Goal: Task Accomplishment & Management: Manage account settings

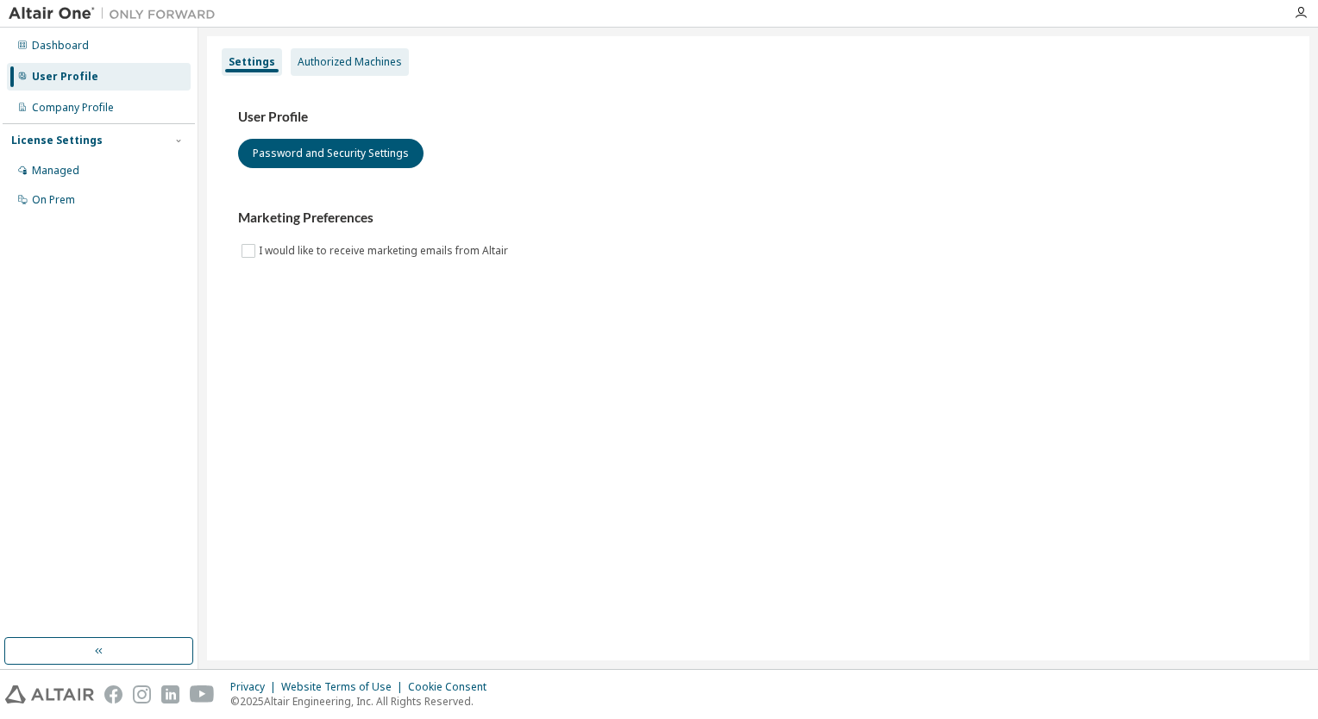
click at [366, 60] on div "Authorized Machines" at bounding box center [350, 62] width 104 height 14
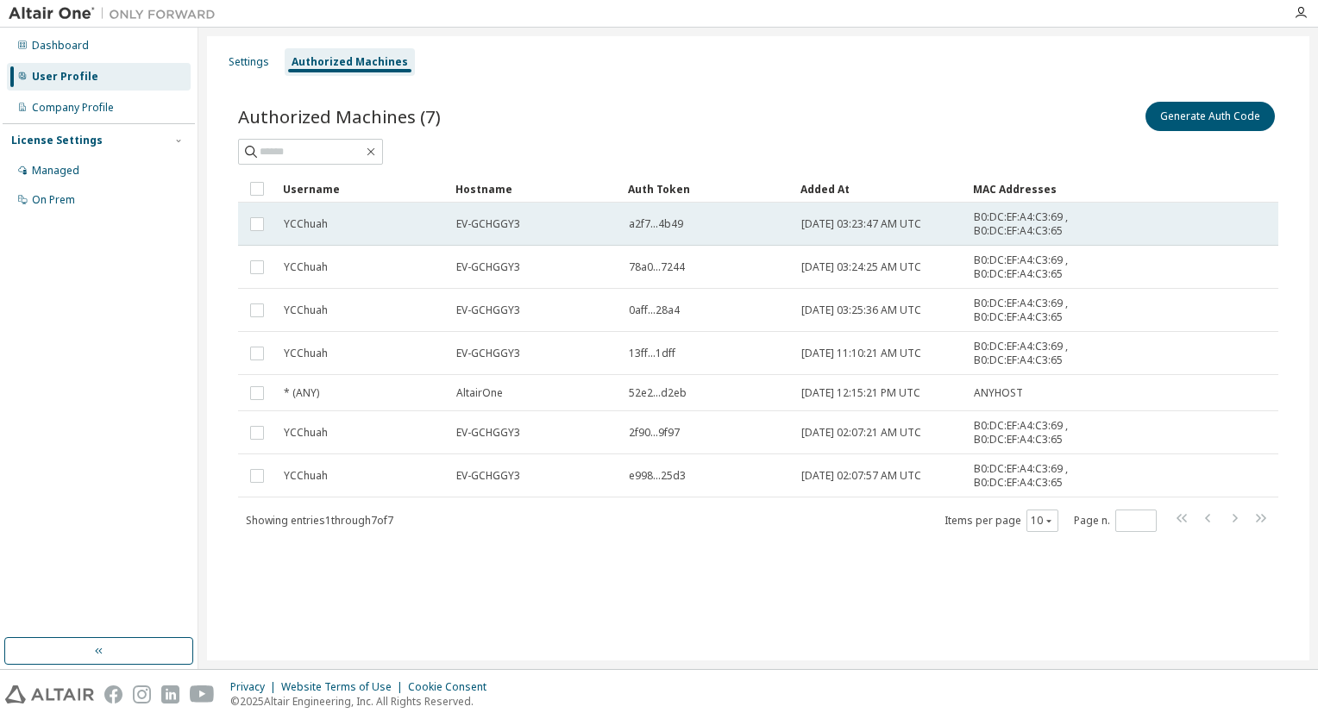
click at [666, 227] on span "a2f7...4b49" at bounding box center [656, 224] width 54 height 14
click at [659, 229] on span "a2f7...4b49" at bounding box center [656, 224] width 54 height 14
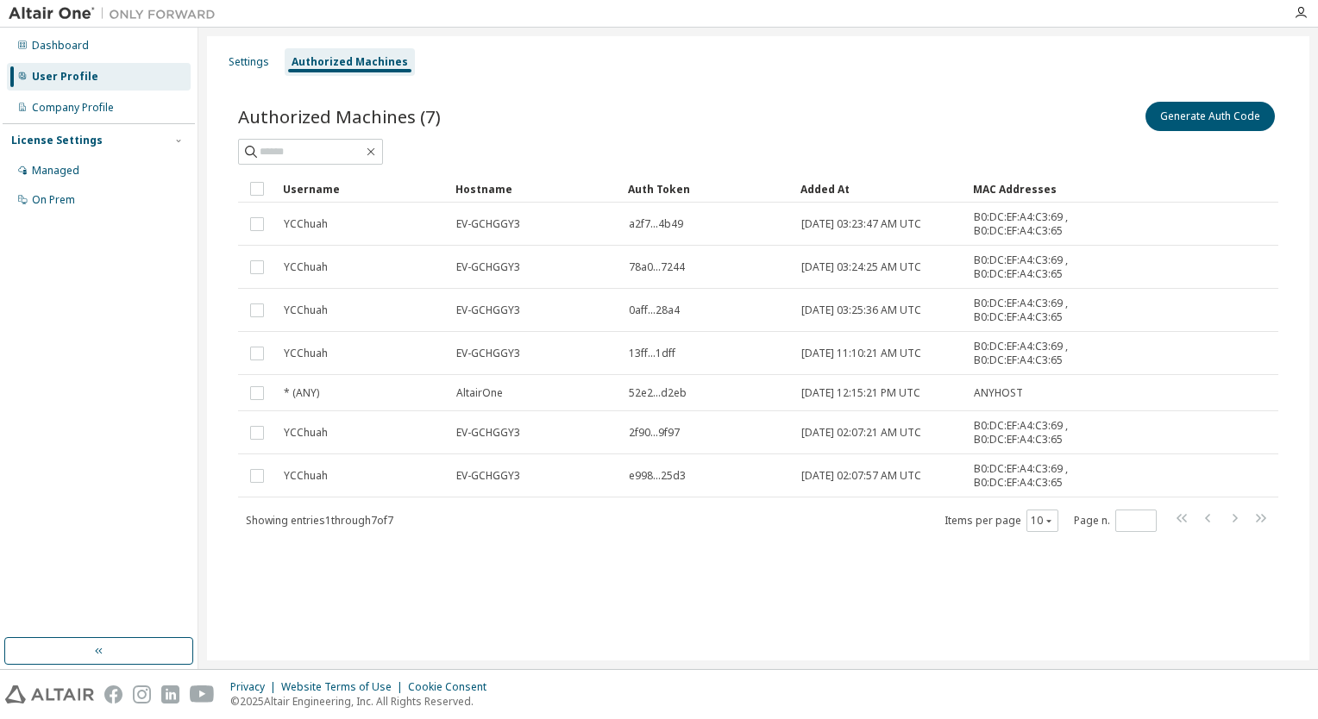
click at [659, 229] on span "a2f7...4b49" at bounding box center [656, 224] width 54 height 14
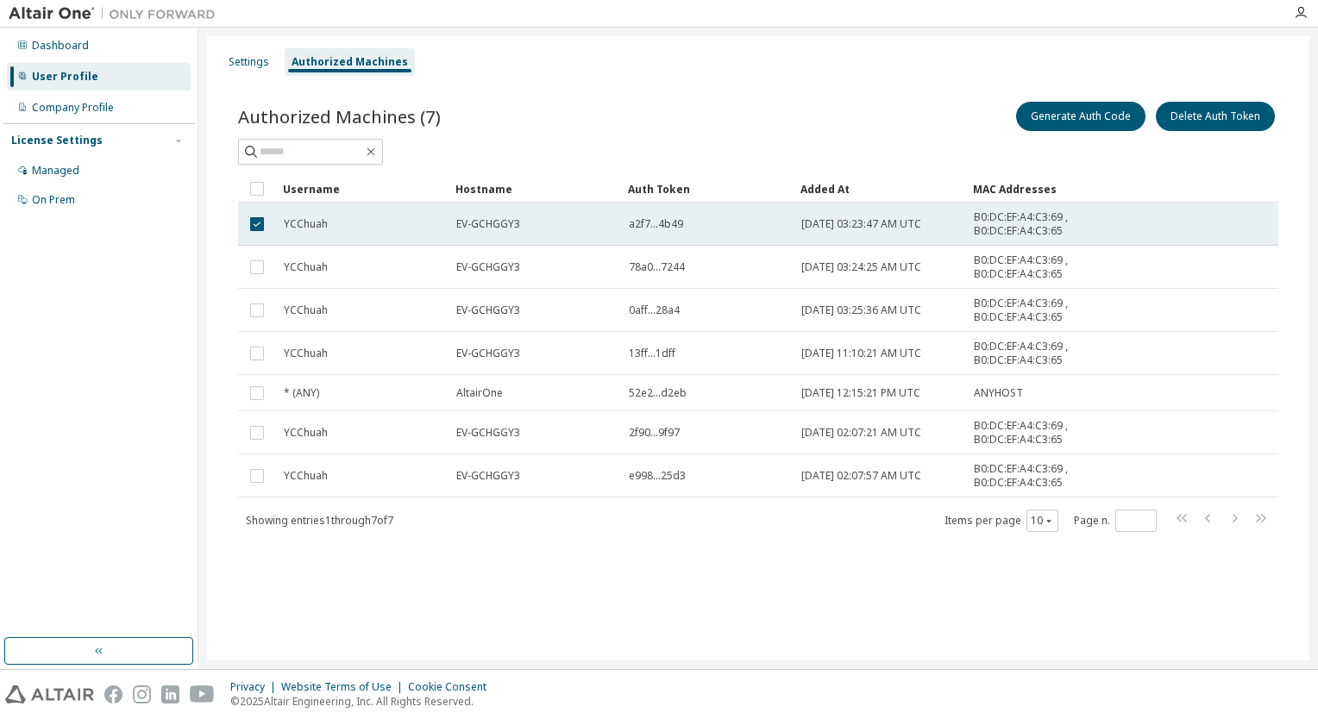
click at [1015, 226] on span "B0:DC:EF:A4:C3:69 , B0:DC:EF:A4:C3:65" at bounding box center [1035, 224] width 122 height 28
